Goal: Check status: Check status

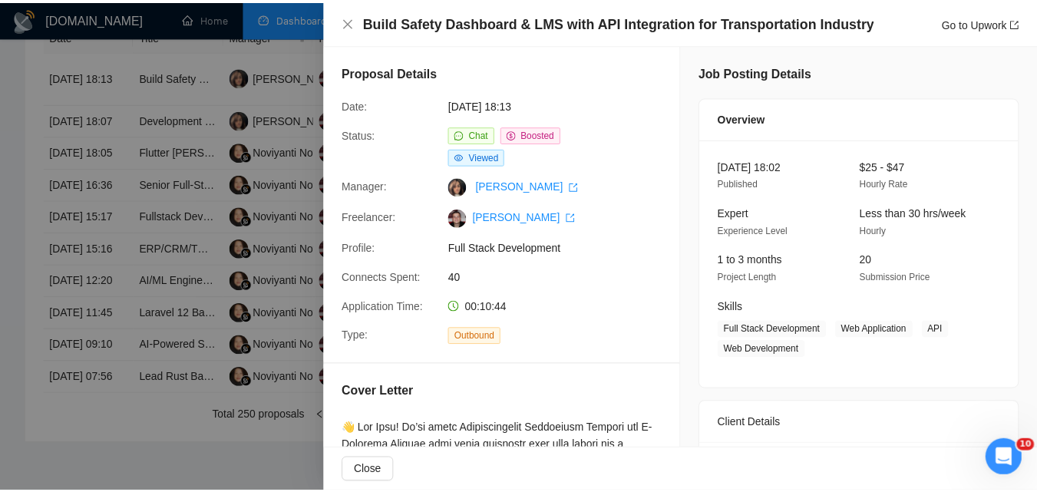
scroll to position [439, 0]
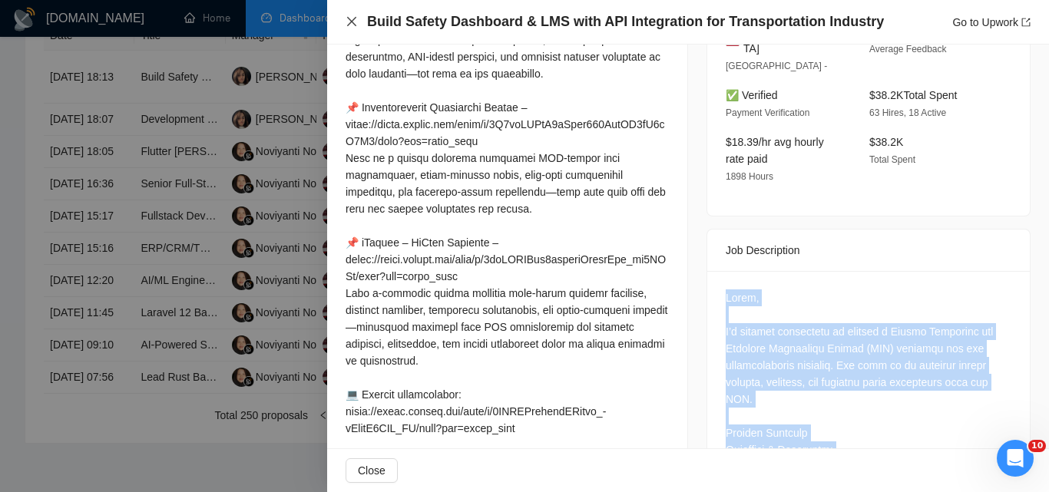
click at [353, 20] on icon "close" at bounding box center [351, 21] width 9 height 9
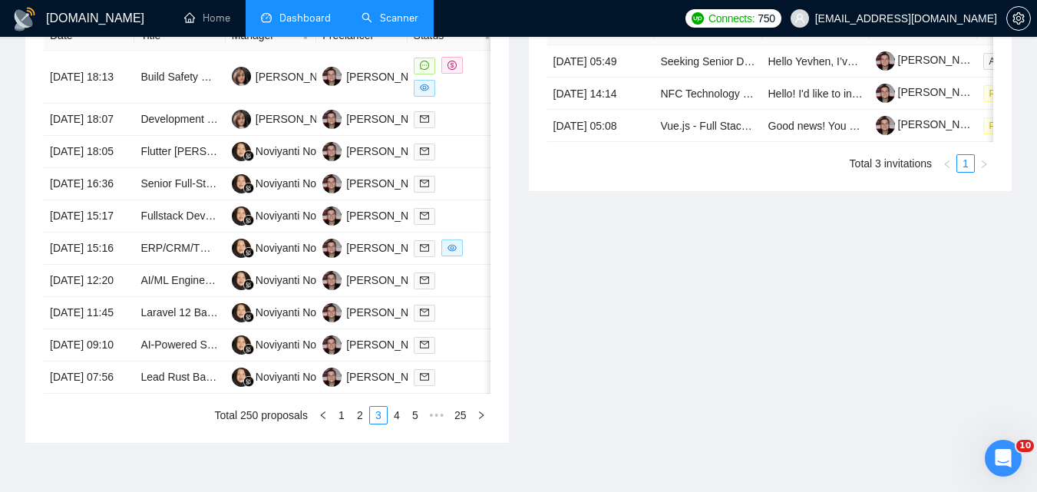
click at [400, 12] on link "Scanner" at bounding box center [390, 18] width 57 height 13
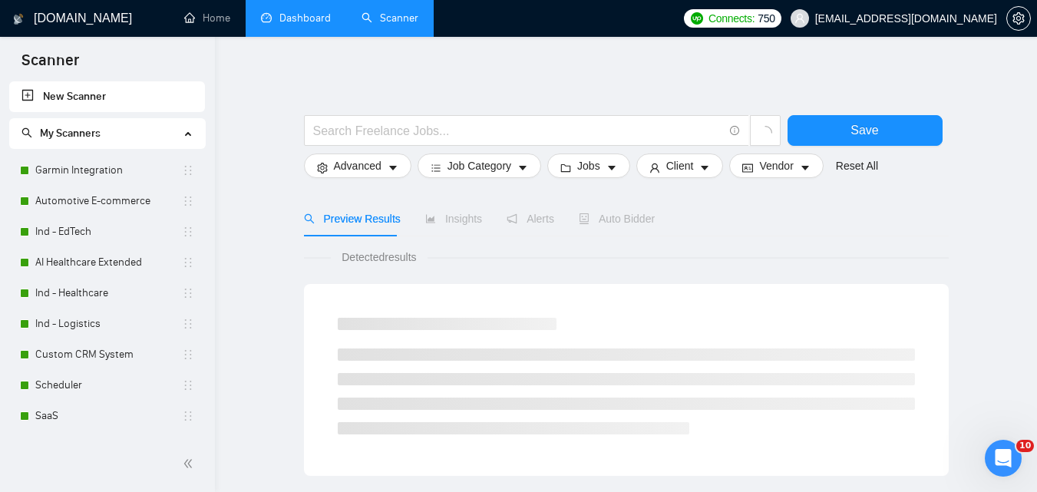
click at [306, 18] on link "Dashboard" at bounding box center [296, 18] width 70 height 13
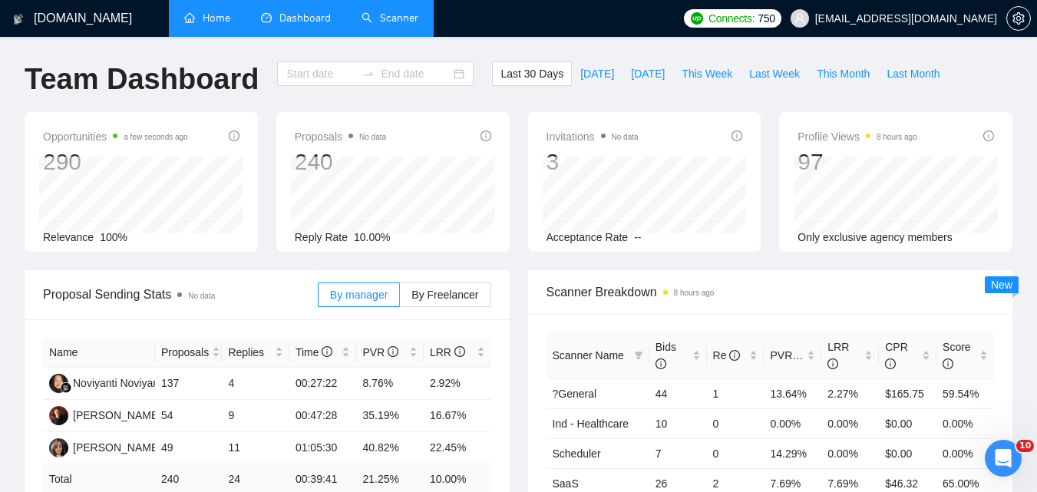
type input "[DATE]"
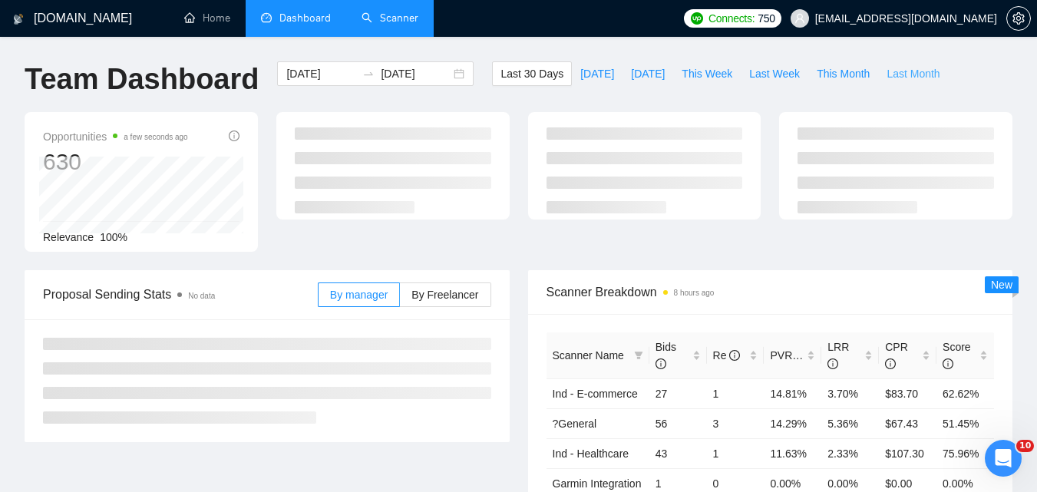
click at [905, 64] on button "Last Month" at bounding box center [913, 73] width 70 height 25
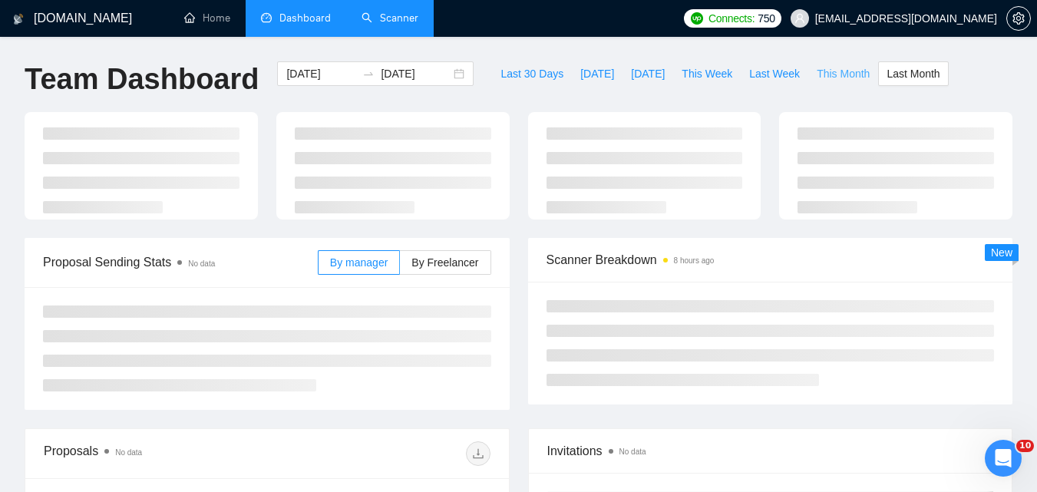
type input "[DATE]"
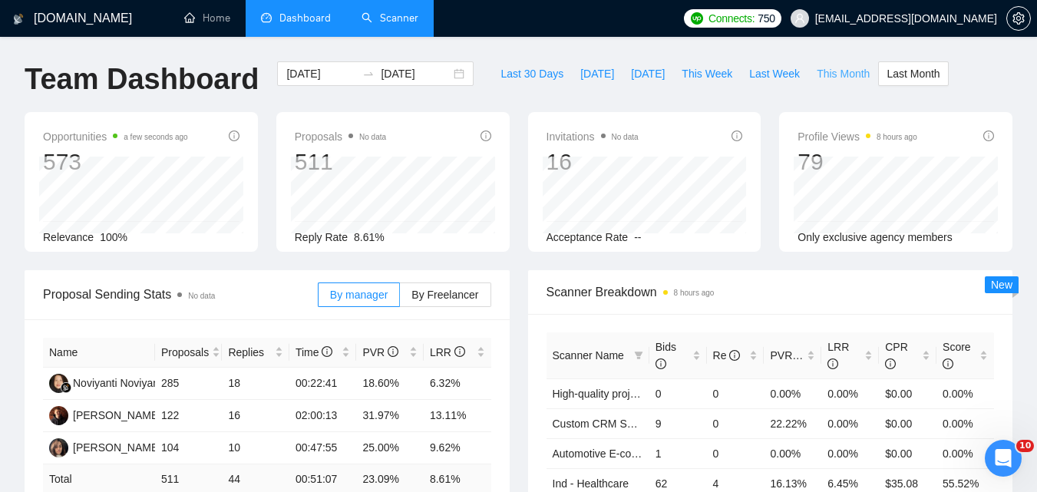
click at [825, 69] on span "This Month" at bounding box center [843, 73] width 53 height 17
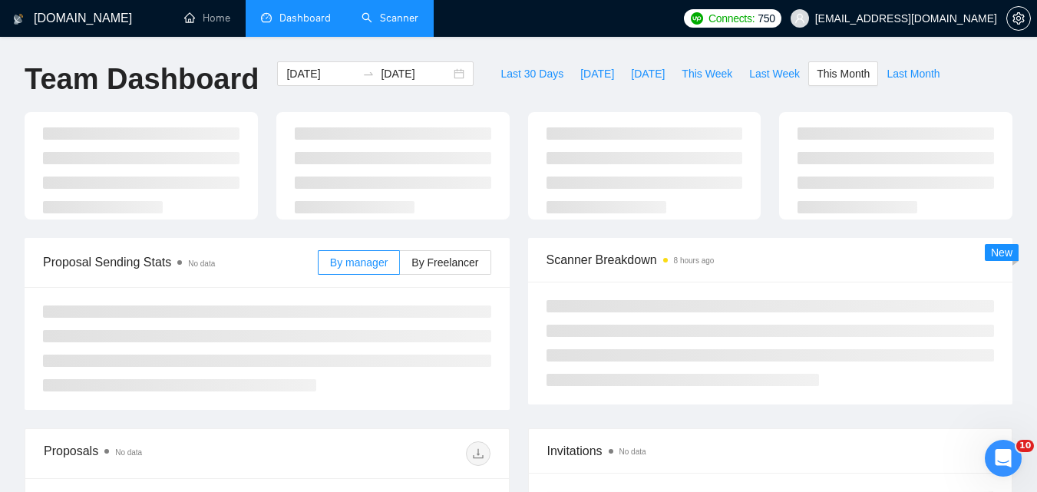
type input "[DATE]"
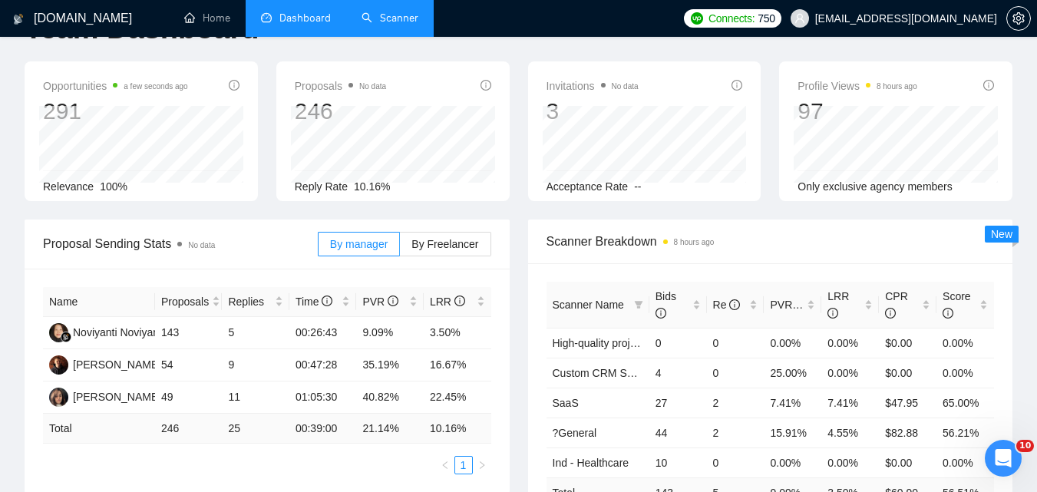
scroll to position [77, 0]
